Goal: Navigation & Orientation: Find specific page/section

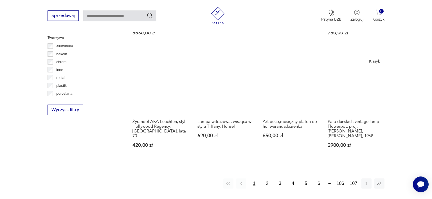
scroll to position [529, 0]
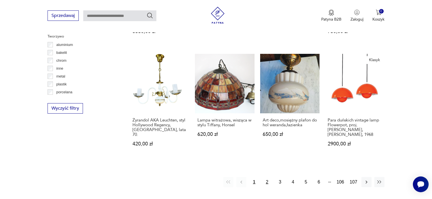
click at [267, 177] on button "2" at bounding box center [267, 182] width 10 height 10
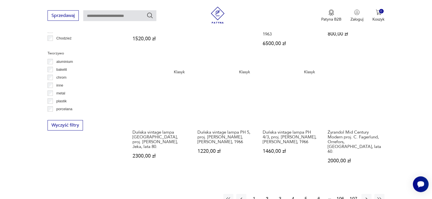
scroll to position [519, 0]
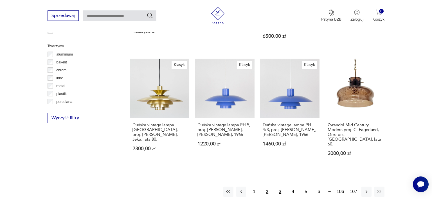
click at [277, 186] on button "3" at bounding box center [280, 191] width 10 height 10
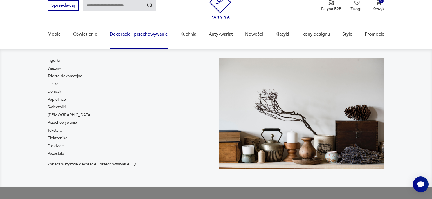
scroll to position [25, 0]
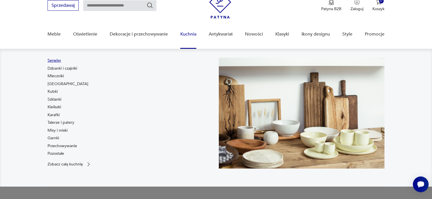
click at [48, 61] on link "Serwisy" at bounding box center [55, 61] width 14 height 6
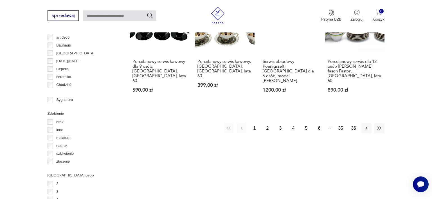
scroll to position [608, 0]
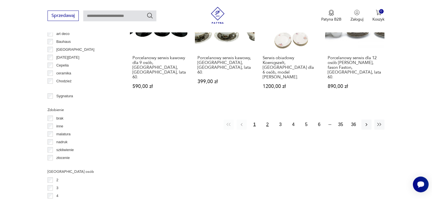
click at [268, 119] on button "2" at bounding box center [267, 124] width 10 height 10
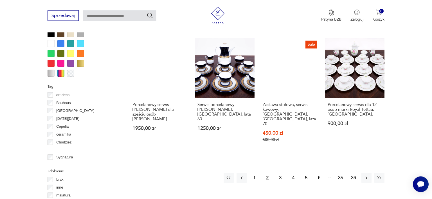
scroll to position [547, 0]
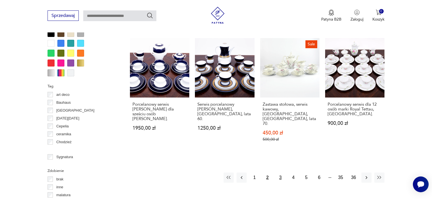
click at [279, 172] on button "3" at bounding box center [280, 177] width 10 height 10
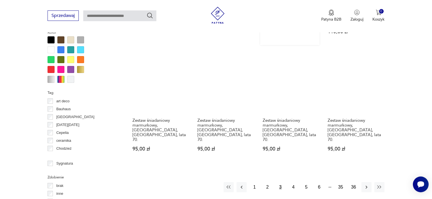
scroll to position [546, 0]
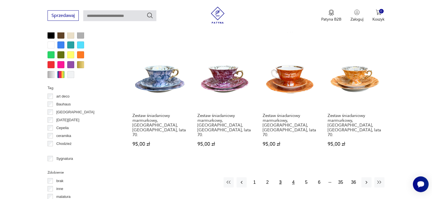
click at [295, 177] on button "4" at bounding box center [293, 182] width 10 height 10
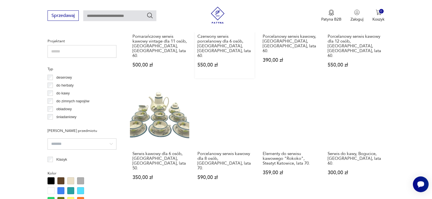
scroll to position [406, 0]
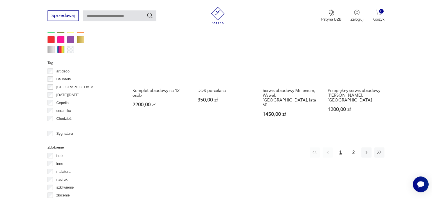
scroll to position [572, 0]
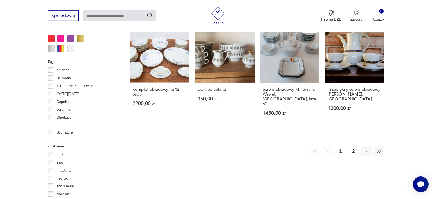
click at [356, 146] on button "2" at bounding box center [354, 151] width 10 height 10
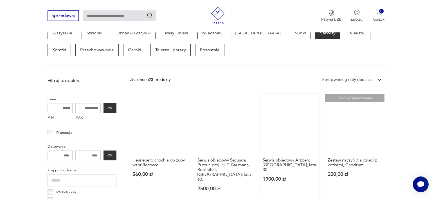
scroll to position [151, 0]
